Goal: Task Accomplishment & Management: Complete application form

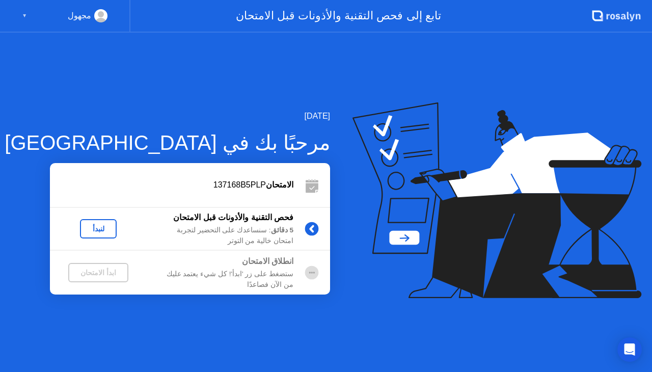
click at [97, 227] on div "لنبدأ" at bounding box center [98, 228] width 29 height 8
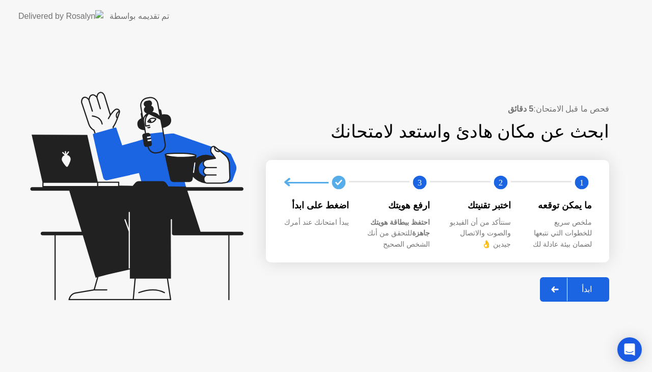
click at [596, 290] on div "ابدأ" at bounding box center [586, 289] width 39 height 10
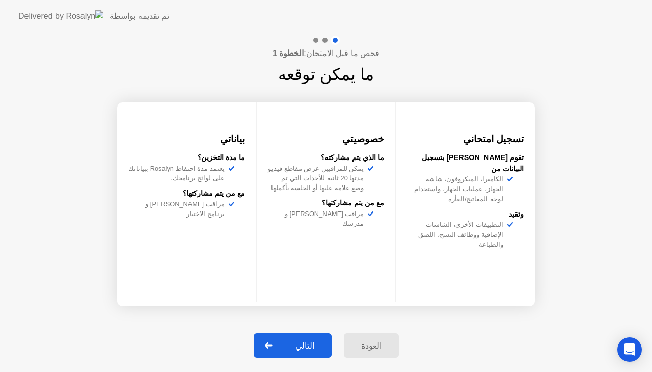
click at [307, 345] on div "التالي" at bounding box center [304, 346] width 47 height 10
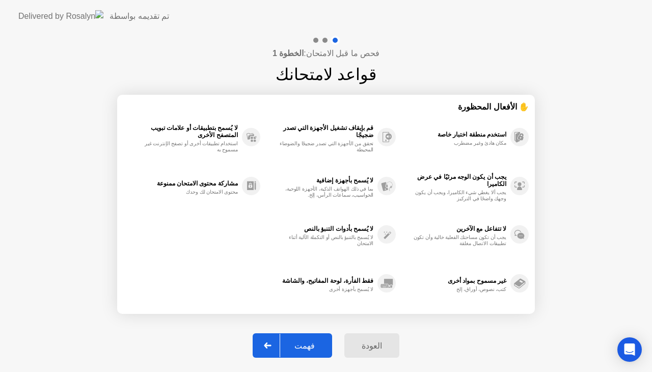
click at [307, 345] on div "فهمت" at bounding box center [304, 346] width 49 height 10
select select "**********"
select select "*******"
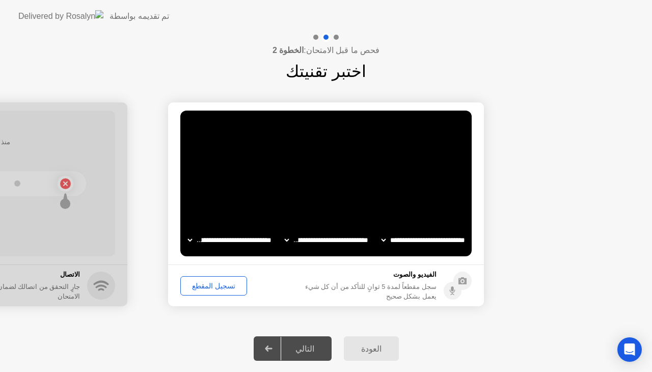
click at [216, 284] on div "تسجيل المقطع" at bounding box center [214, 285] width 60 height 8
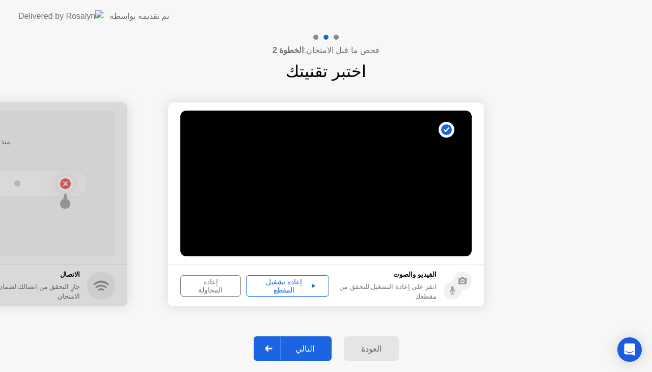
click at [304, 346] on div "التالي" at bounding box center [304, 349] width 47 height 10
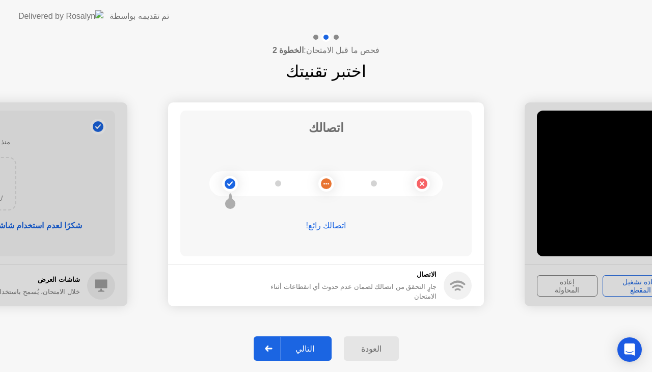
click at [304, 346] on div "التالي" at bounding box center [304, 349] width 47 height 10
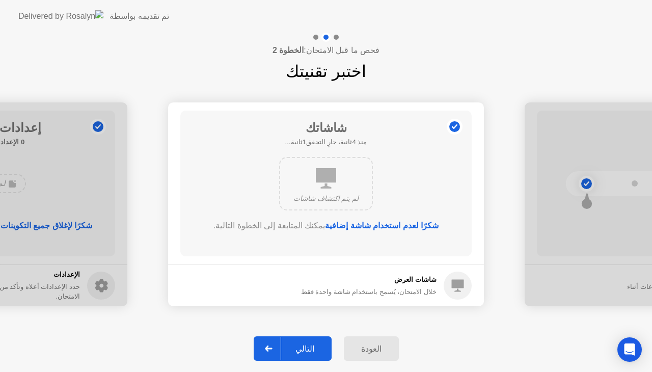
click at [304, 346] on div "التالي" at bounding box center [304, 349] width 47 height 10
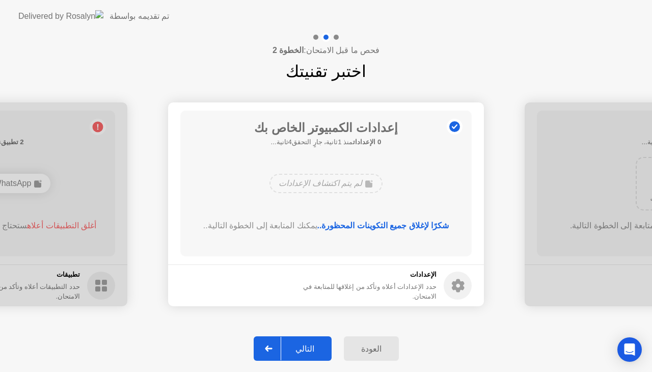
click at [304, 346] on div "التالي" at bounding box center [304, 349] width 47 height 10
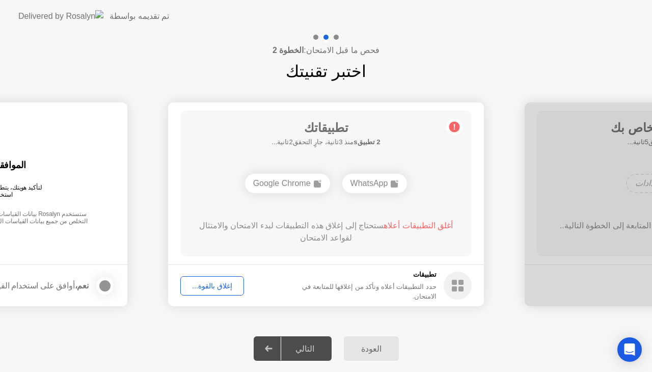
click at [218, 281] on div "إغلاق بالقوة..." at bounding box center [212, 285] width 56 height 8
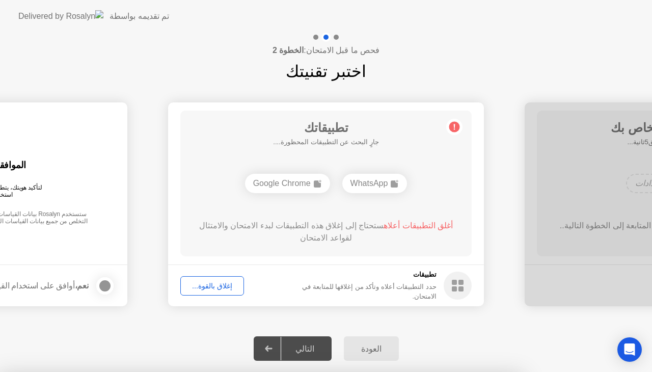
click at [224, 288] on div "إغلاق بالقوة..." at bounding box center [212, 285] width 56 height 8
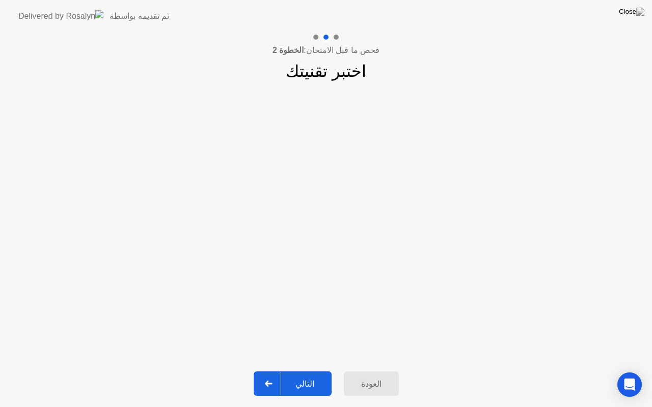
click at [310, 371] on div "التالي" at bounding box center [304, 384] width 47 height 10
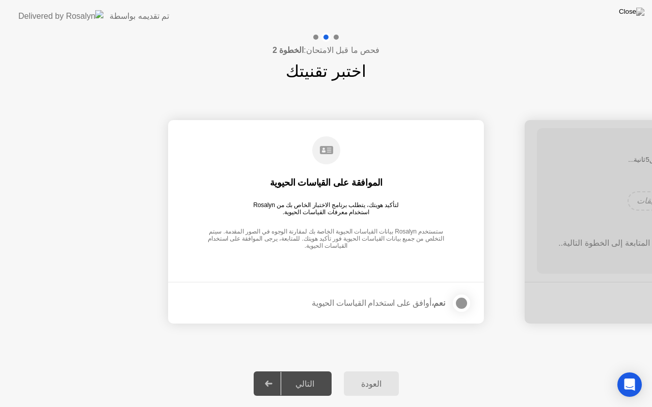
click at [458, 305] on div at bounding box center [461, 303] width 12 height 12
click at [309, 371] on div "التالي" at bounding box center [304, 384] width 47 height 10
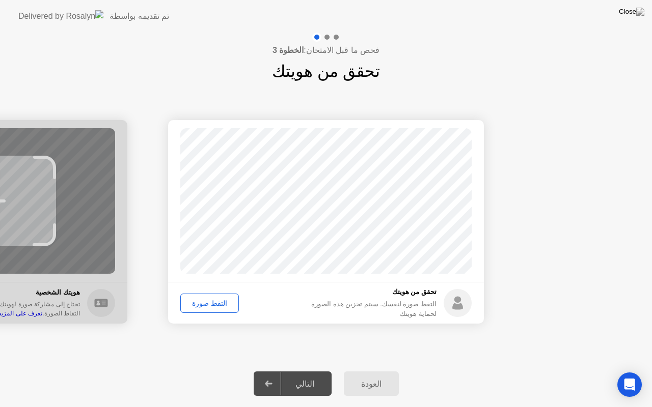
click at [213, 307] on div "التقط صورة" at bounding box center [209, 303] width 51 height 8
click at [209, 303] on div "إعادة الالتقاط" at bounding box center [211, 303] width 55 height 8
click at [204, 302] on div "التقط صورة" at bounding box center [209, 303] width 51 height 8
click at [300, 371] on div "التالي" at bounding box center [304, 384] width 47 height 10
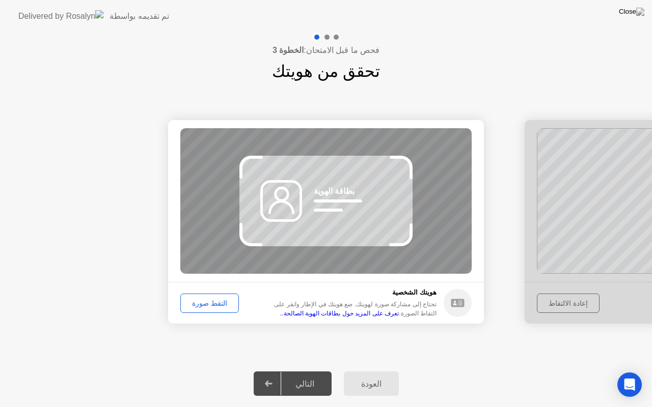
click at [300, 371] on div "التالي" at bounding box center [304, 384] width 47 height 10
click at [196, 308] on button "التقط صورة" at bounding box center [209, 303] width 59 height 19
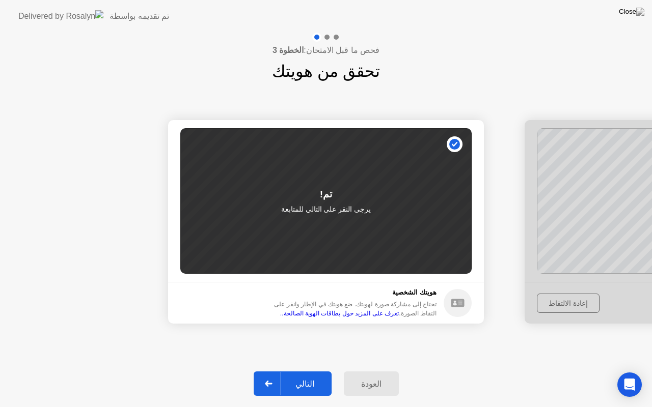
click at [307, 371] on div "التالي" at bounding box center [304, 384] width 47 height 10
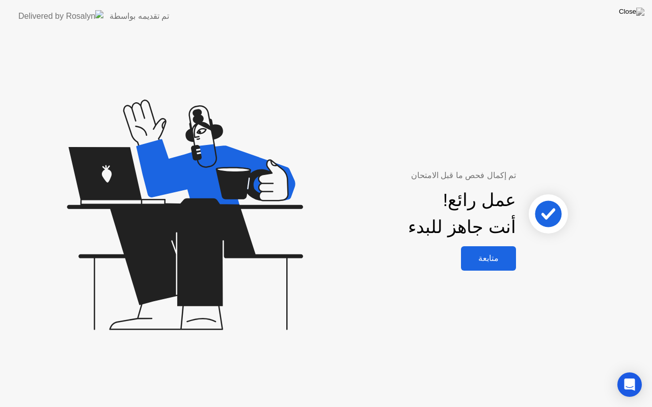
click at [307, 371] on div "تم إكمال فحص ما قبل الامتحان عمل رائع! أنت جاهز للبدء متابعة" at bounding box center [326, 220] width 652 height 375
click at [489, 257] on div "متابعة" at bounding box center [488, 258] width 49 height 10
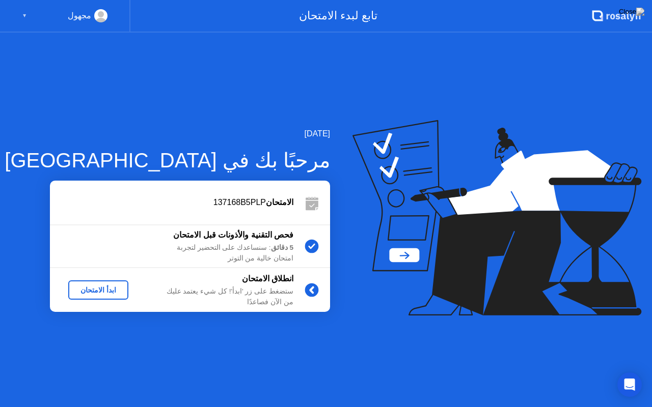
click at [98, 291] on div "ابدأ الامتحان" at bounding box center [98, 290] width 52 height 8
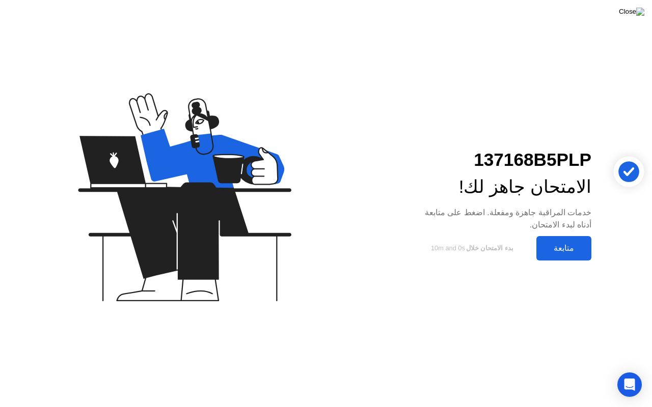
click at [638, 15] on img at bounding box center [630, 12] width 25 height 8
